Goal: Navigation & Orientation: Go to known website

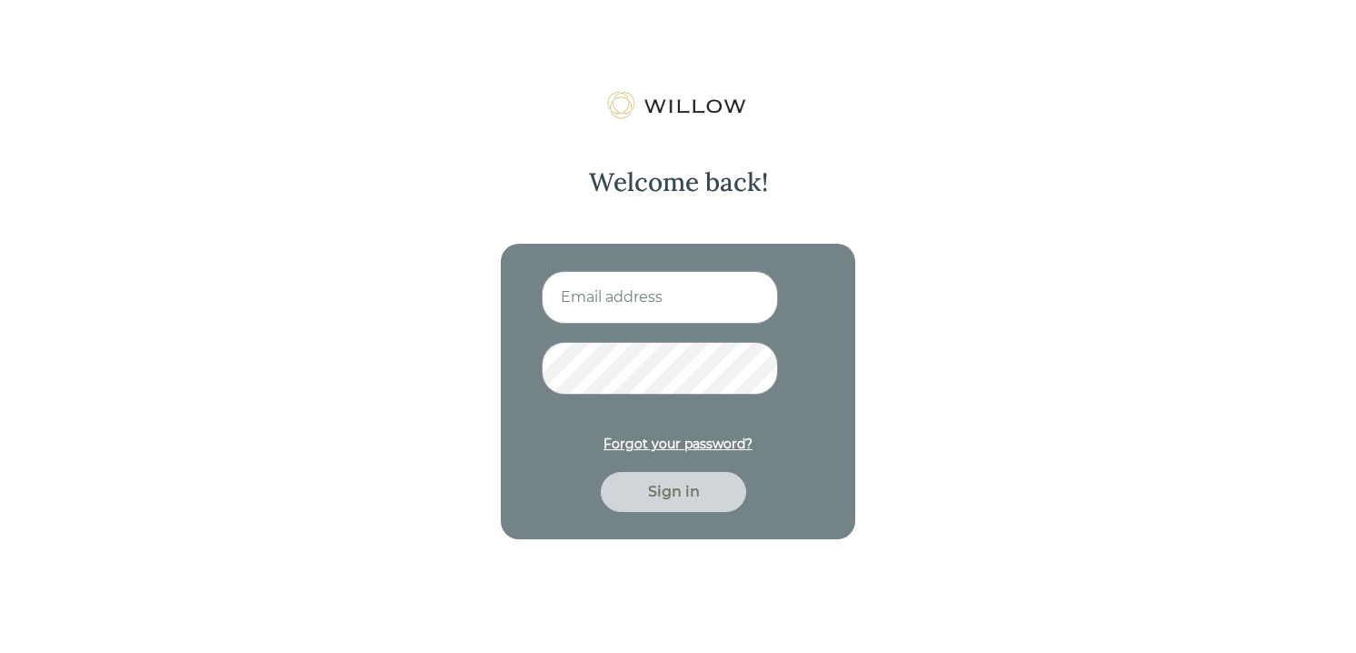
click at [1073, 62] on html "Welcome back! Forgot your password? Sign in" at bounding box center [678, 326] width 1356 height 653
